Goal: Browse casually

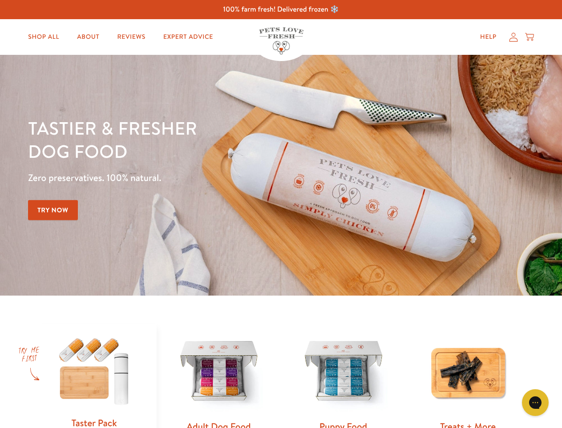
click at [281, 214] on div "Tastier & fresher dog food Zero preservatives. 100% natural. Try Now" at bounding box center [197, 175] width 338 height 118
click at [536, 402] on icon "Gorgias live chat" at bounding box center [535, 402] width 8 height 8
